Goal: Transaction & Acquisition: Purchase product/service

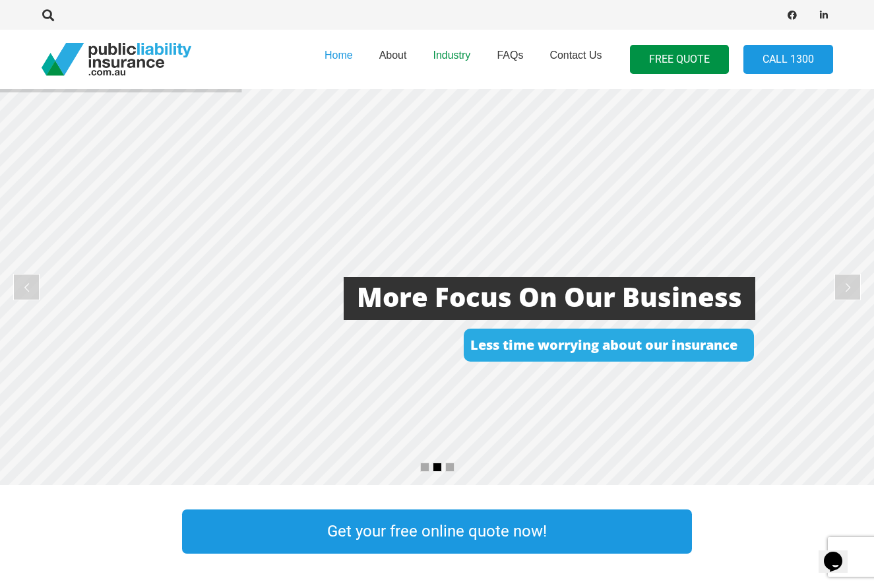
click at [450, 58] on span "Industry" at bounding box center [452, 54] width 38 height 11
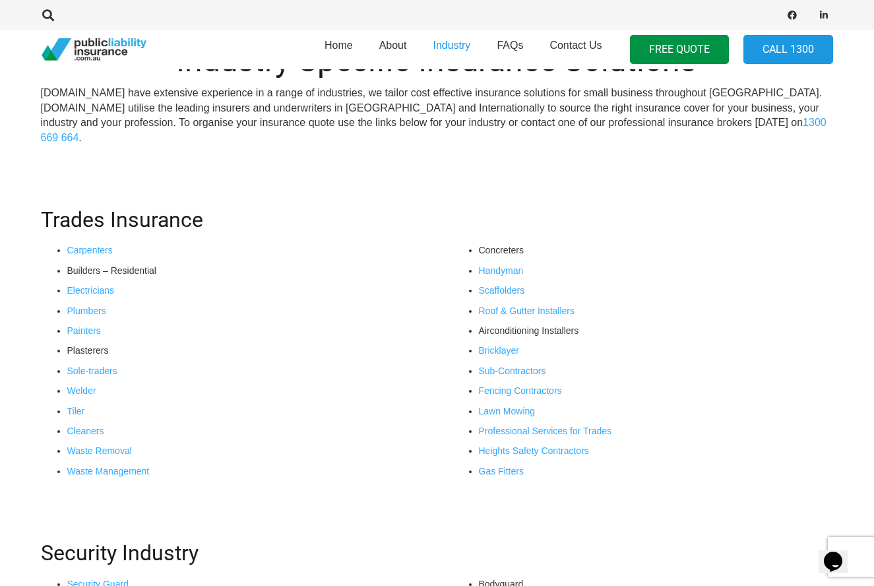
scroll to position [385, 1]
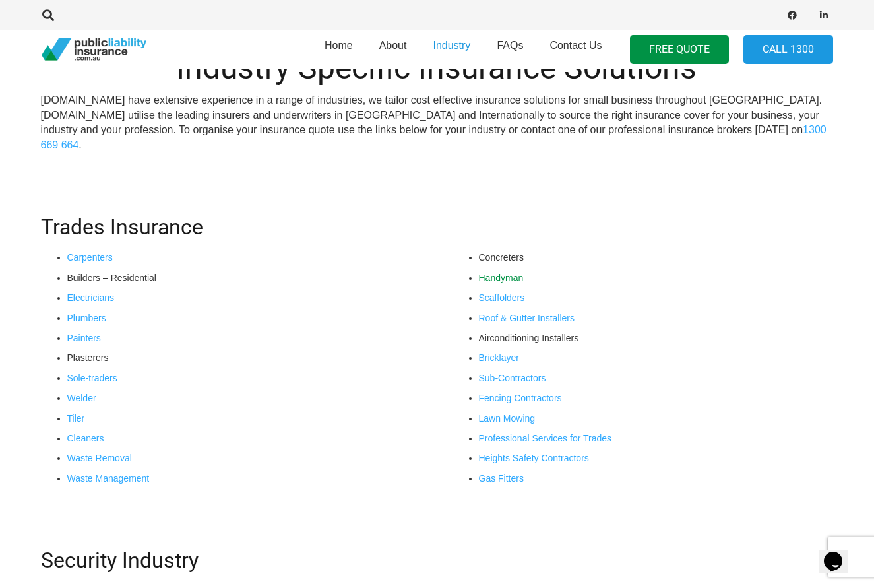
click at [514, 277] on link "Handyman" at bounding box center [501, 277] width 45 height 11
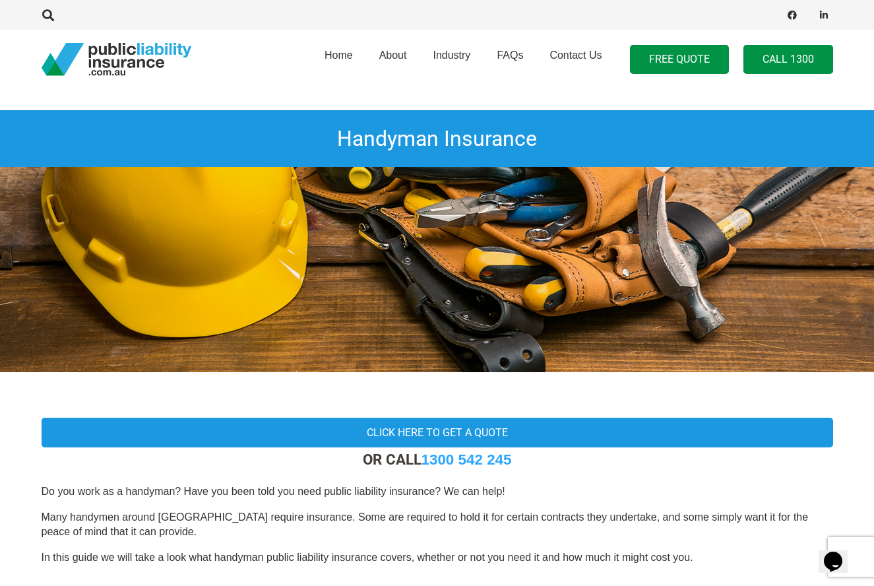
click at [788, 67] on link "Call 1300" at bounding box center [788, 60] width 90 height 30
click at [786, 75] on div "Home About Industry FAQs Contact Us FREE QUOTE Call 1300" at bounding box center [542, 59] width 582 height 67
click at [789, 54] on link "Call 1300" at bounding box center [788, 60] width 90 height 30
click at [344, 55] on span "Home" at bounding box center [338, 54] width 28 height 11
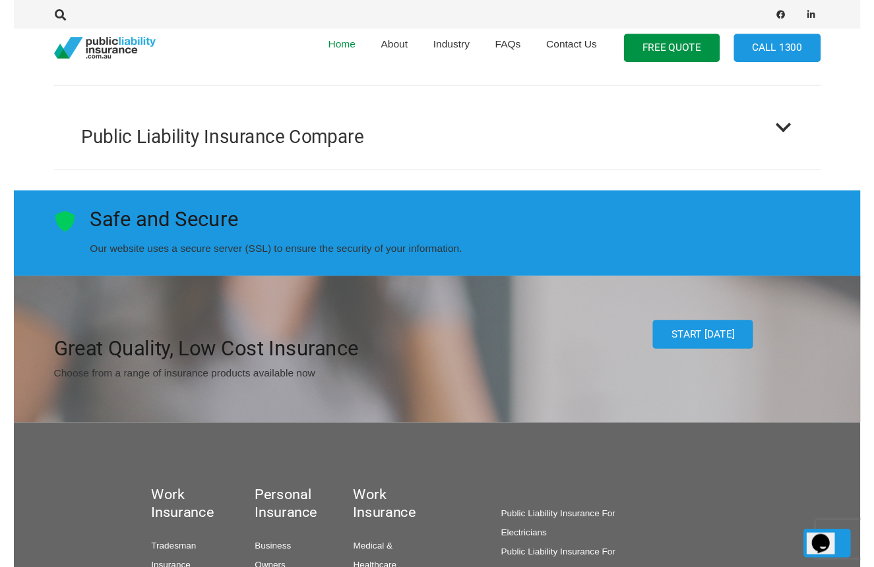
scroll to position [1796, 0]
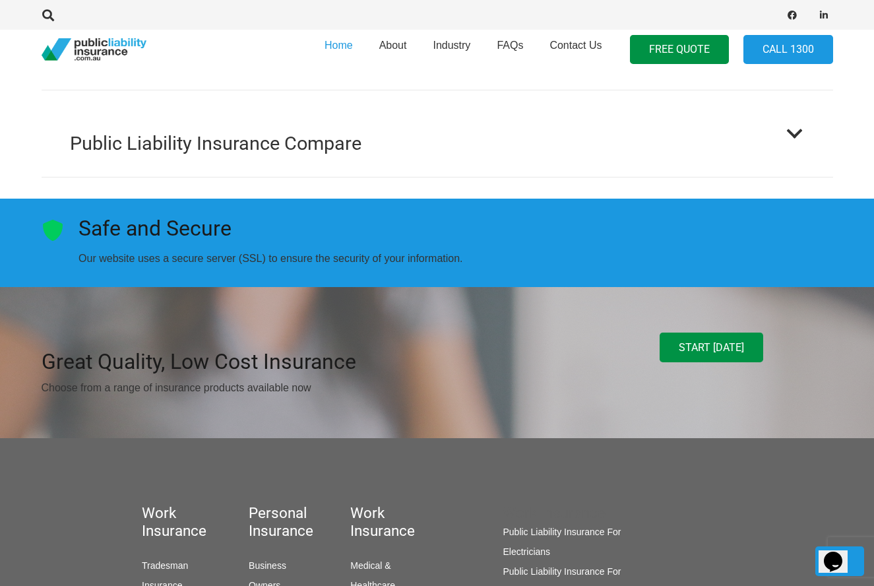
click at [681, 332] on link "Start [DATE]" at bounding box center [712, 347] width 104 height 30
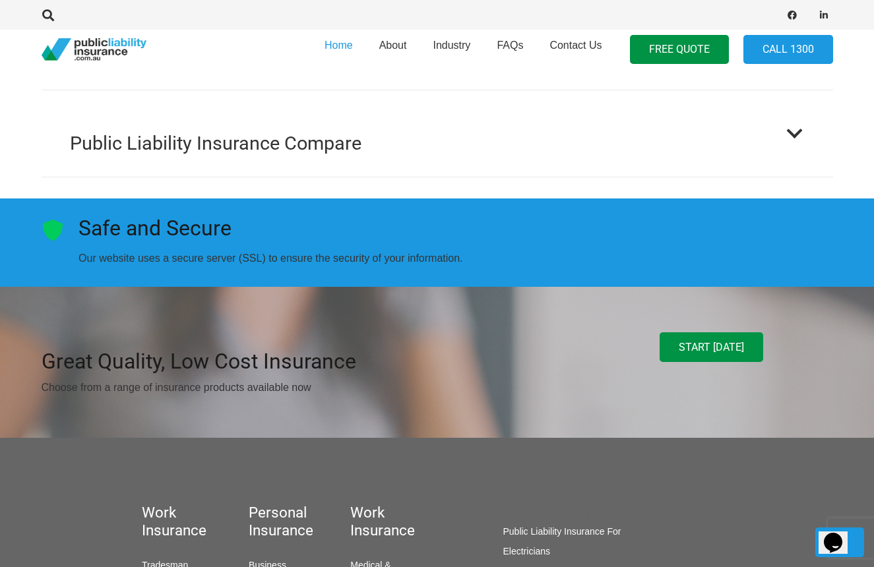
click at [675, 332] on link "Start [DATE]" at bounding box center [712, 347] width 104 height 30
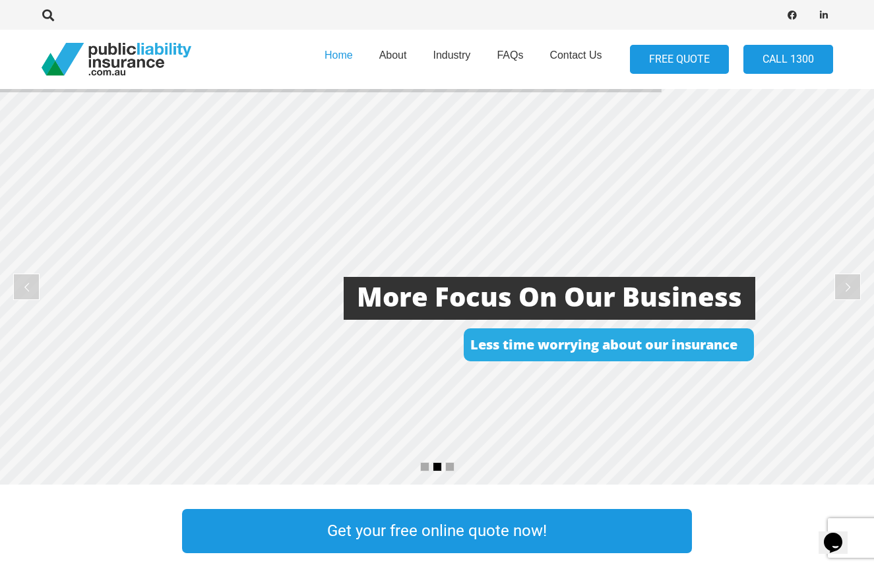
click at [694, 61] on link "FREE QUOTE" at bounding box center [679, 60] width 99 height 30
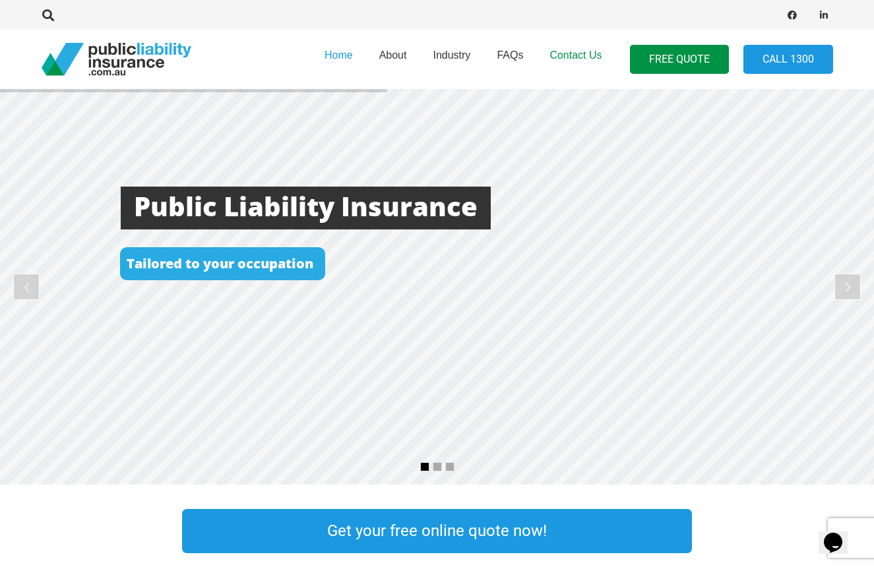
click at [565, 53] on span "Contact Us" at bounding box center [575, 54] width 52 height 11
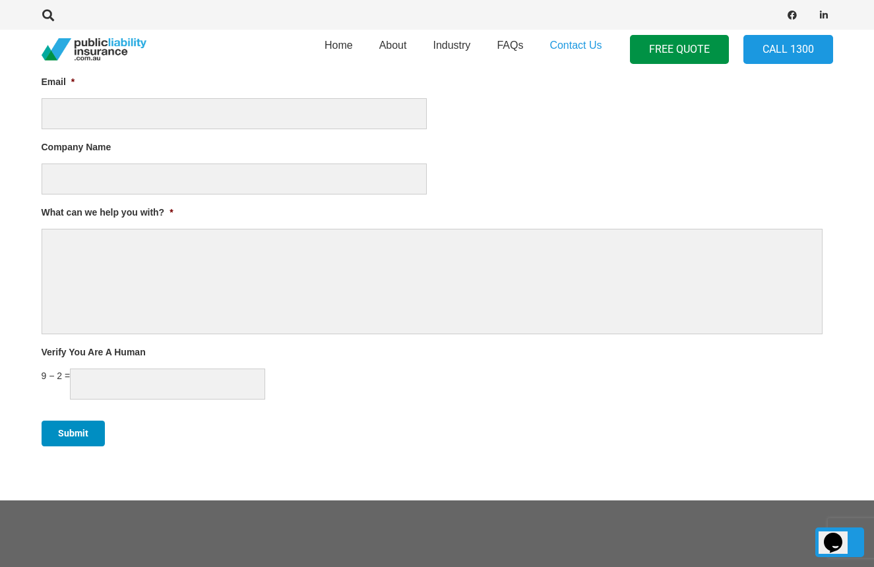
scroll to position [781, 0]
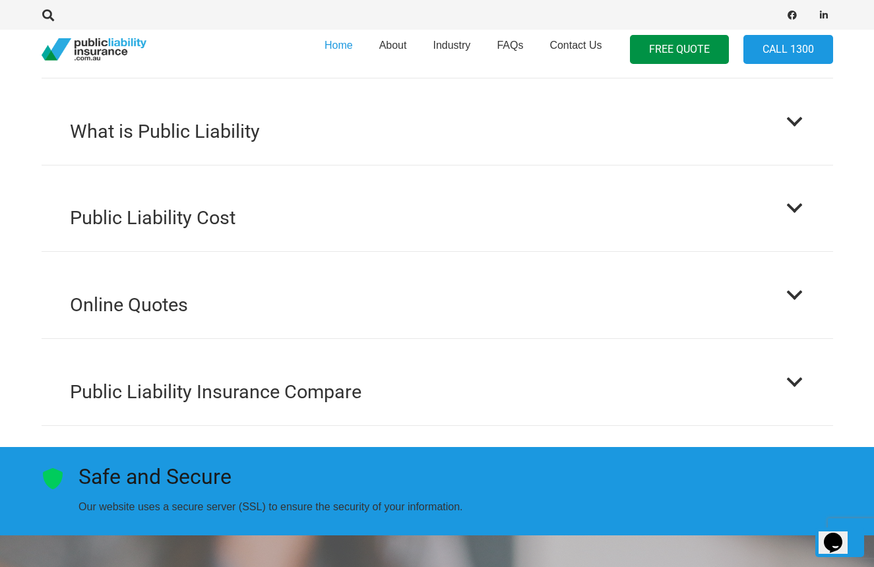
scroll to position [1549, 0]
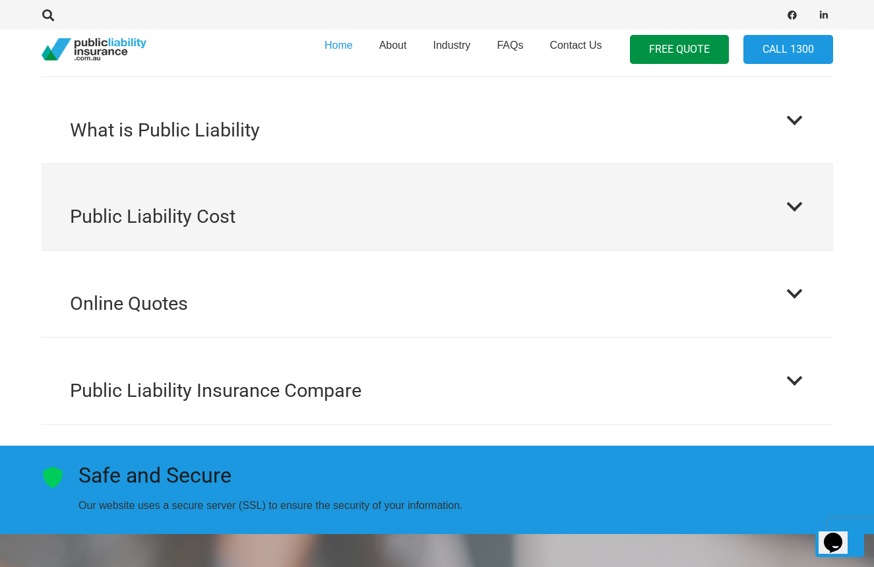
click at [451, 179] on button "Public Liability Cost" at bounding box center [437, 207] width 791 height 86
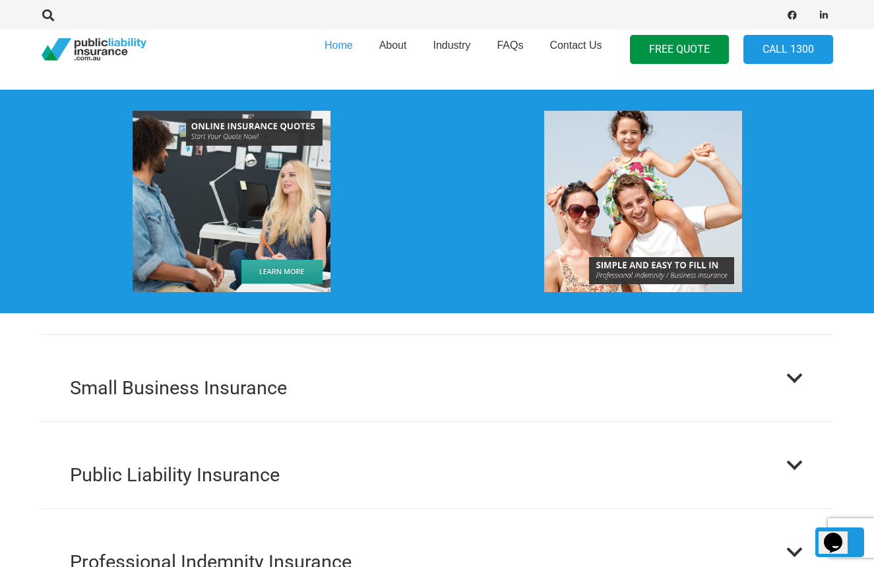
scroll to position [950, 0]
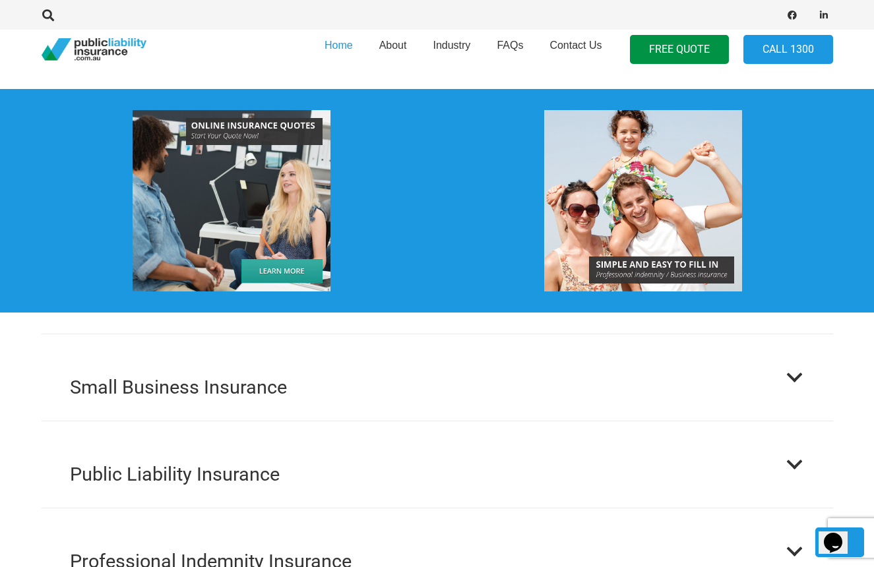
click at [648, 244] on img "Professional Indemnity and Business Insurance Quotes" at bounding box center [643, 200] width 198 height 181
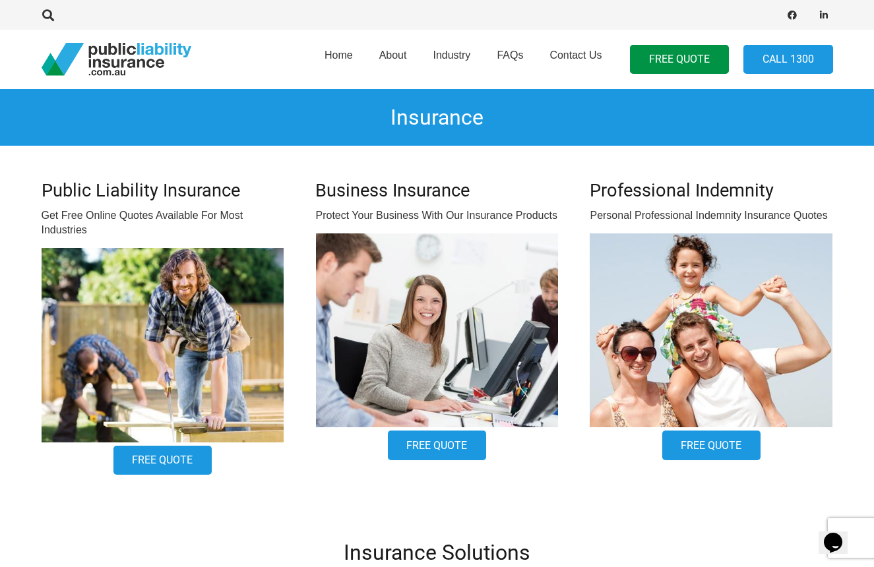
click at [187, 350] on img at bounding box center [163, 345] width 243 height 194
click at [355, 55] on link "Home" at bounding box center [338, 59] width 55 height 67
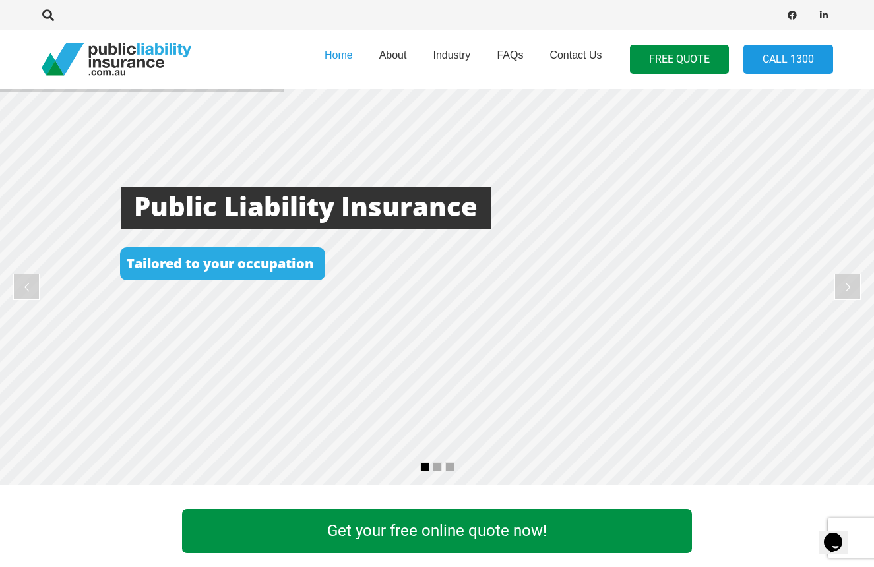
click at [475, 536] on link "Get your free online quote now!" at bounding box center [437, 531] width 510 height 44
